Goal: Task Accomplishment & Management: Use online tool/utility

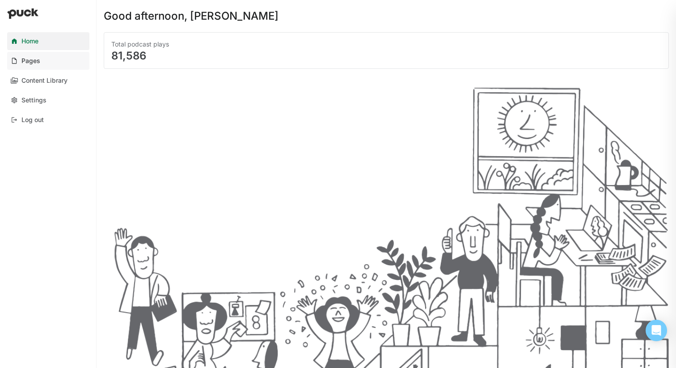
click at [35, 59] on div "Pages" at bounding box center [30, 61] width 19 height 8
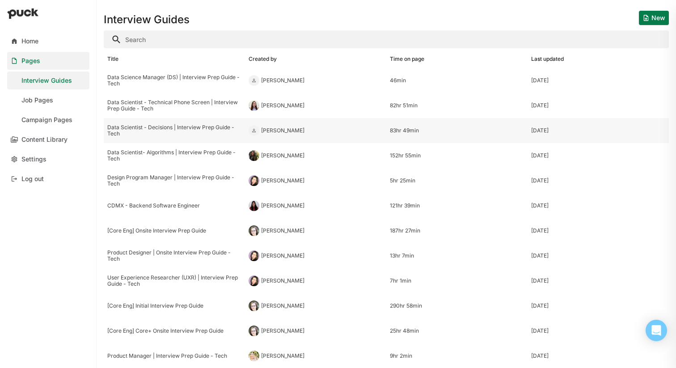
click at [155, 135] on div "Data Scientist - Decisions | Interview Prep Guide - Tech" at bounding box center [174, 130] width 134 height 13
click at [155, 135] on html "Home Pages Interview Guides Job Pages Campaign Pages Content Library Settings L…" at bounding box center [338, 184] width 676 height 368
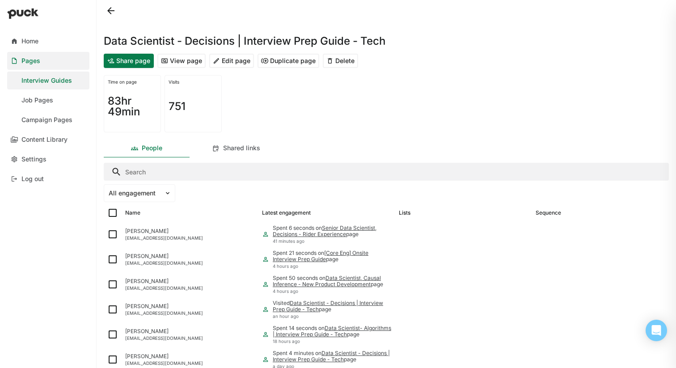
click at [172, 60] on button "View page" at bounding box center [181, 61] width 48 height 14
click at [132, 60] on button "Share page" at bounding box center [129, 61] width 50 height 14
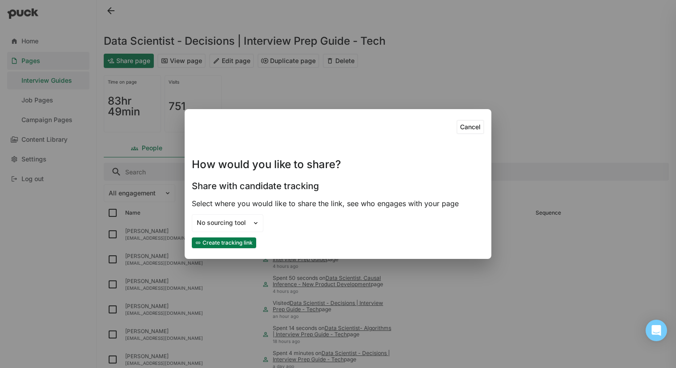
click at [229, 240] on button "Create tracking link" at bounding box center [224, 242] width 64 height 11
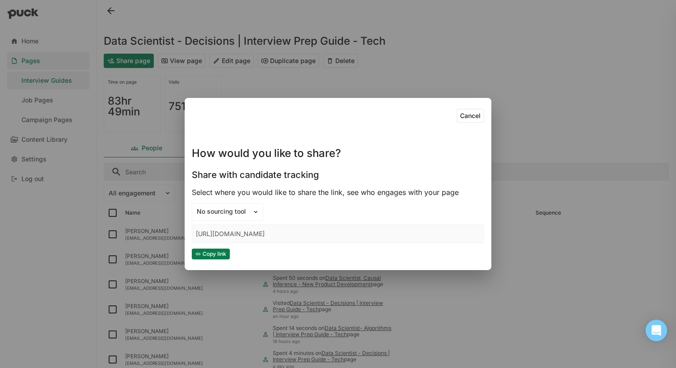
click at [482, 118] on button "Cancel" at bounding box center [471, 116] width 28 height 14
